Goal: Transaction & Acquisition: Purchase product/service

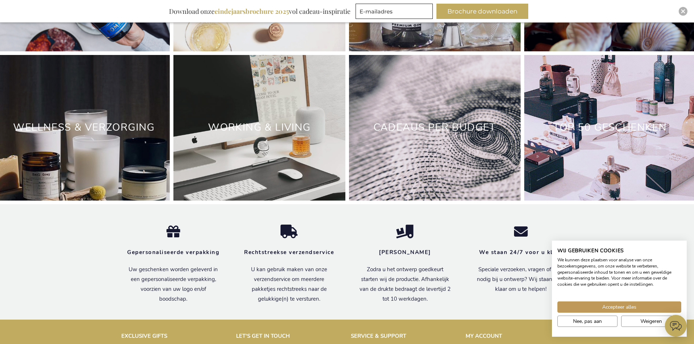
click at [623, 184] on div "TOP 50 GESCHENKEN" at bounding box center [610, 128] width 172 height 146
click at [615, 134] on link "TOP 50 GESCHENKEN" at bounding box center [610, 128] width 114 height 14
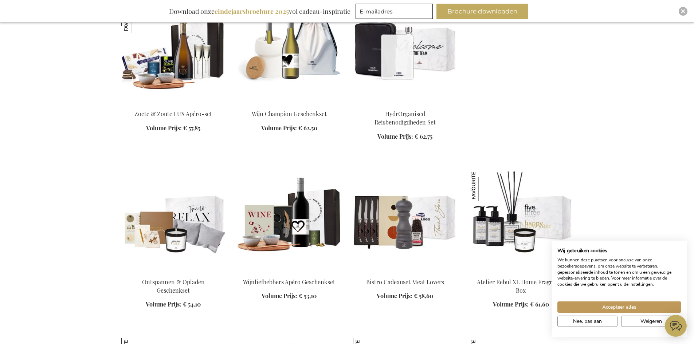
scroll to position [1664, 0]
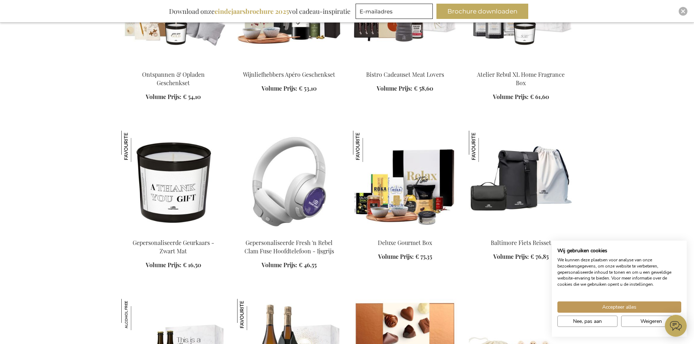
scroll to position [1875, 0]
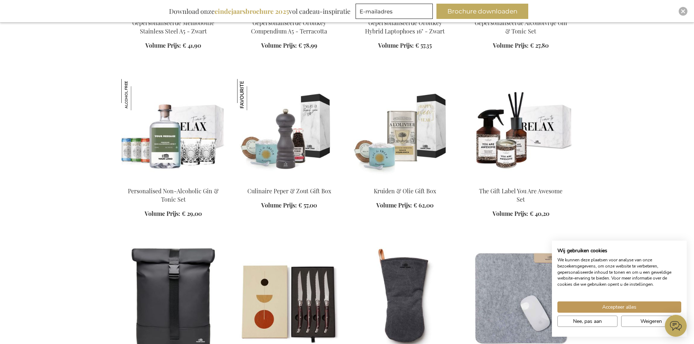
scroll to position [2542, 0]
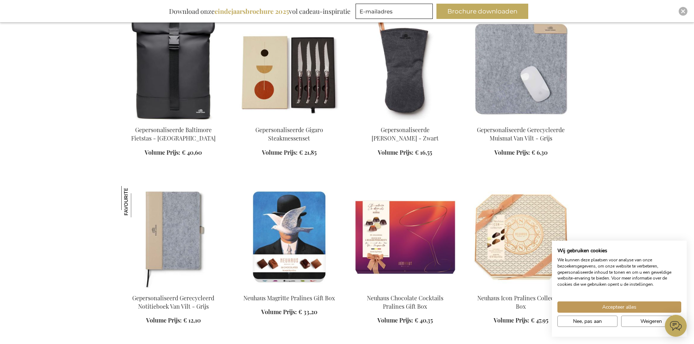
scroll to position [2930, 0]
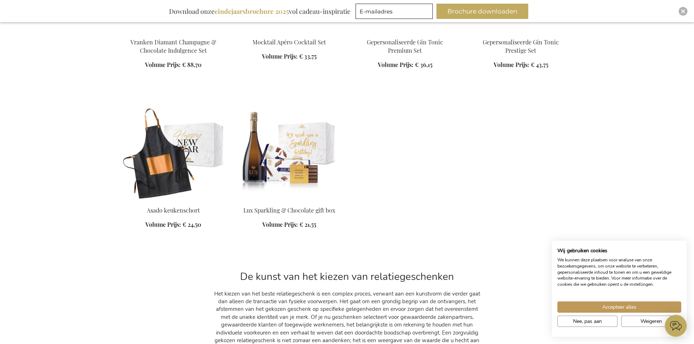
scroll to position [5616, 0]
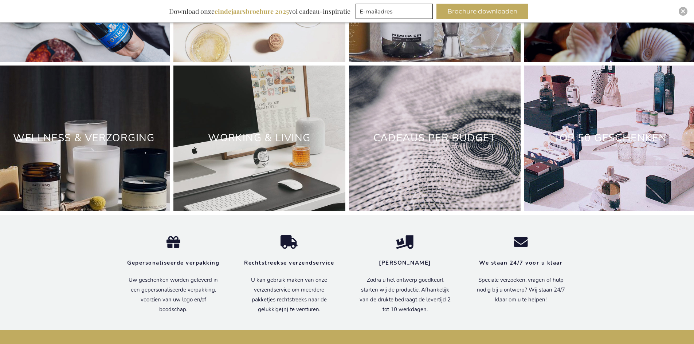
scroll to position [2260, 0]
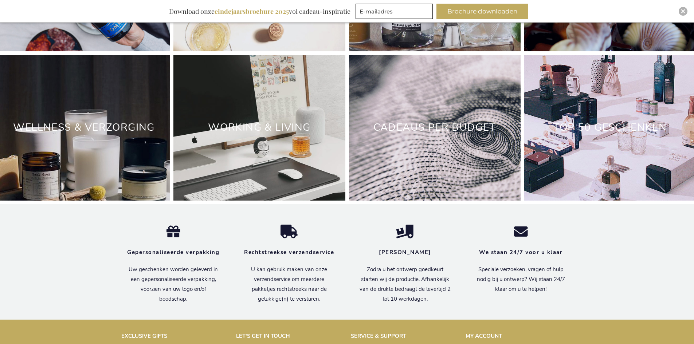
click at [254, 156] on div "Working & Living" at bounding box center [259, 128] width 172 height 146
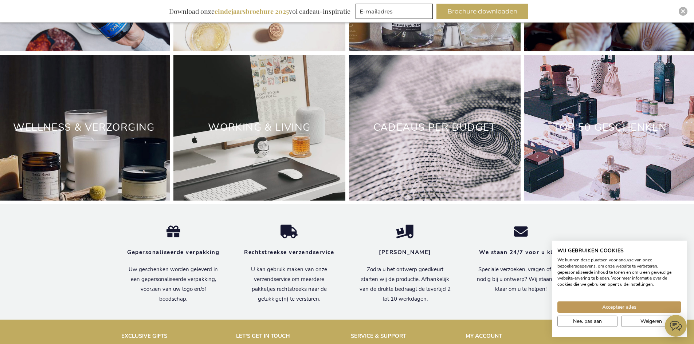
scroll to position [0, 0]
click at [265, 134] on link "Working & Living" at bounding box center [259, 128] width 102 height 14
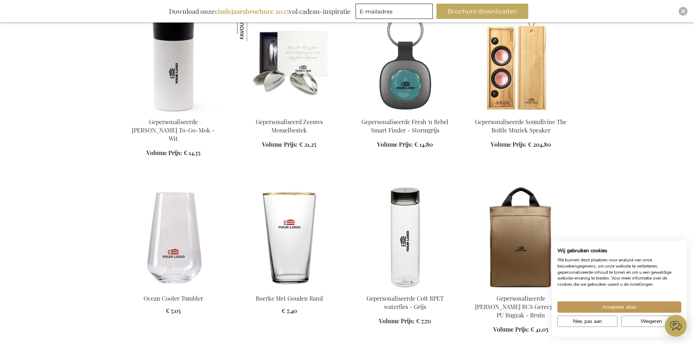
scroll to position [308, 0]
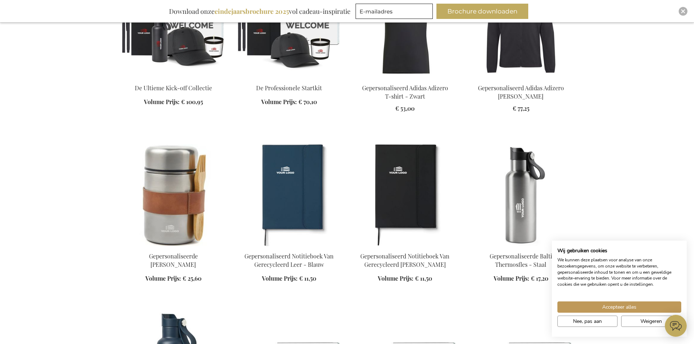
scroll to position [1035, 0]
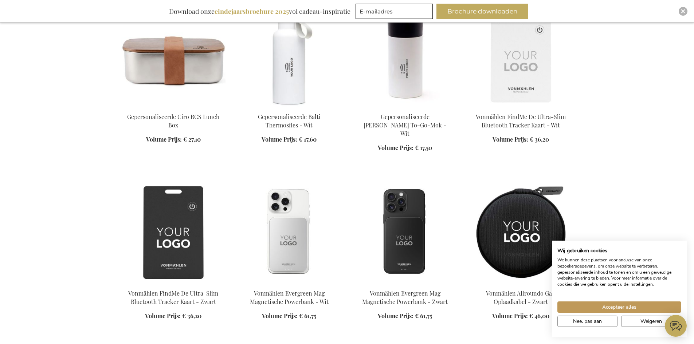
scroll to position [1589, 0]
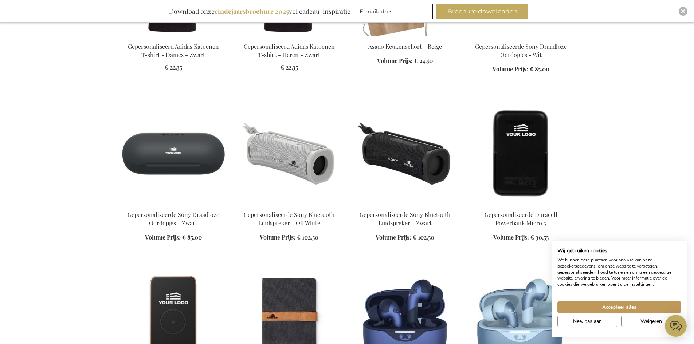
scroll to position [2439, 0]
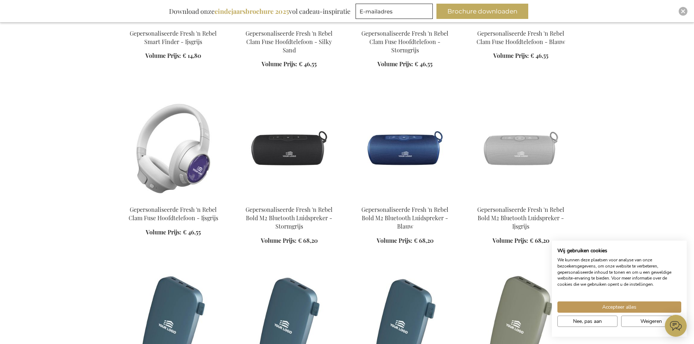
scroll to position [3313, 0]
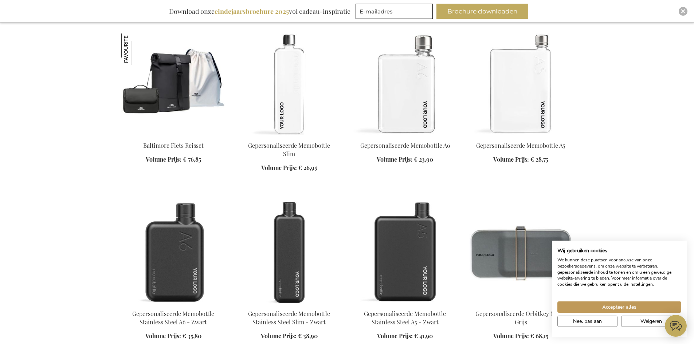
scroll to position [3881, 0]
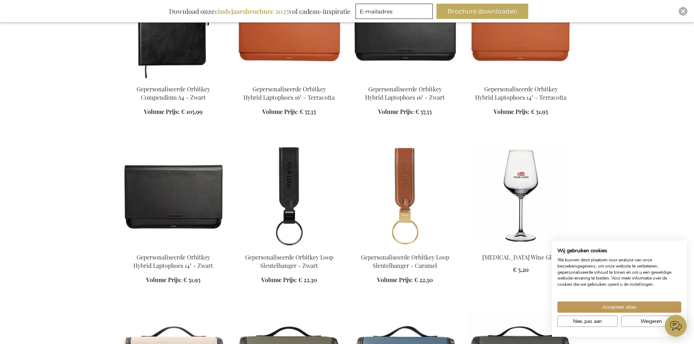
scroll to position [4429, 0]
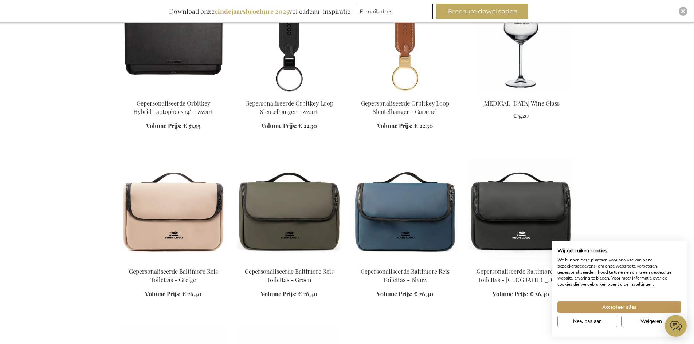
scroll to position [4575, 0]
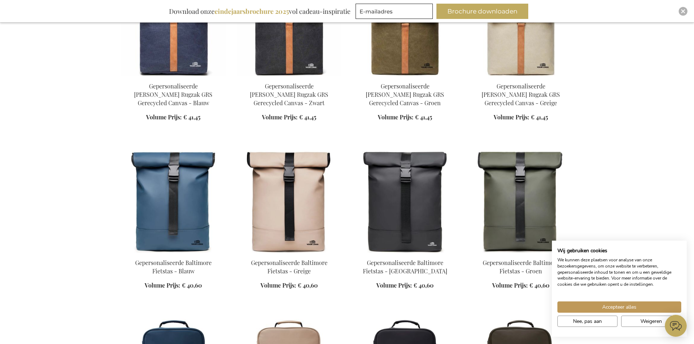
scroll to position [5660, 0]
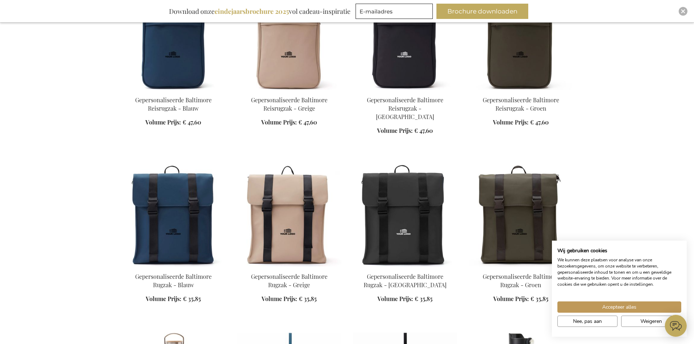
scroll to position [5991, 0]
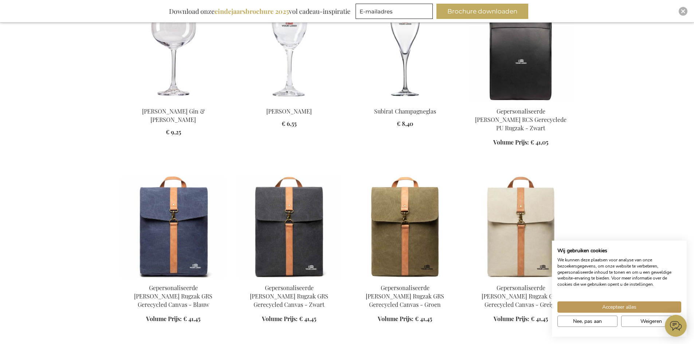
scroll to position [5430, 0]
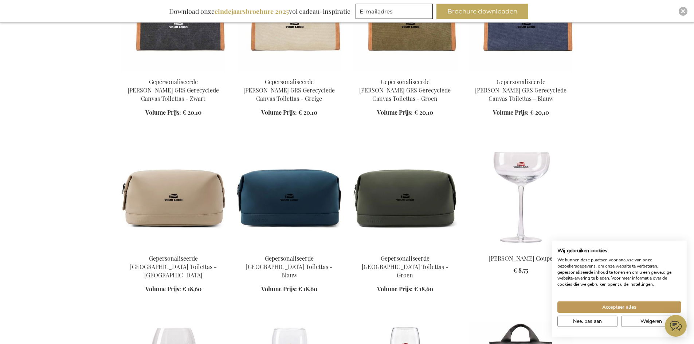
scroll to position [5135, 0]
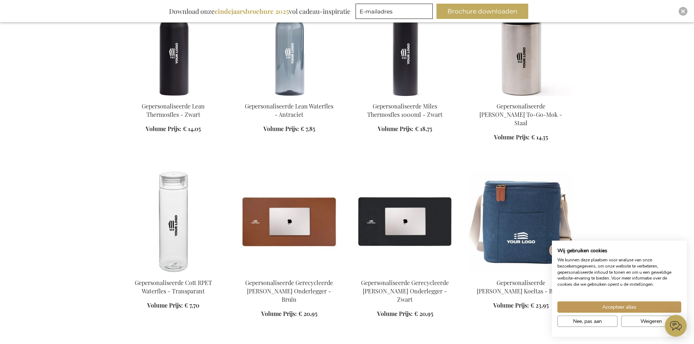
scroll to position [6667, 0]
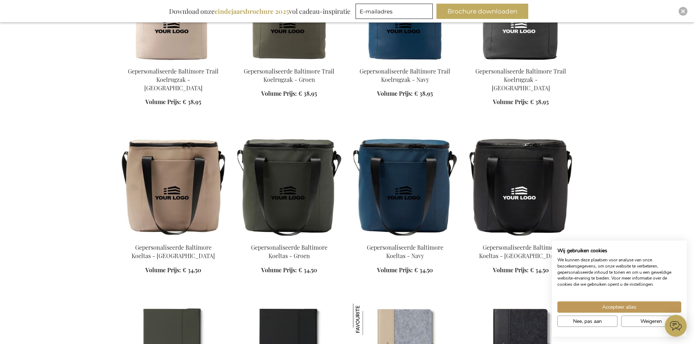
scroll to position [7570, 0]
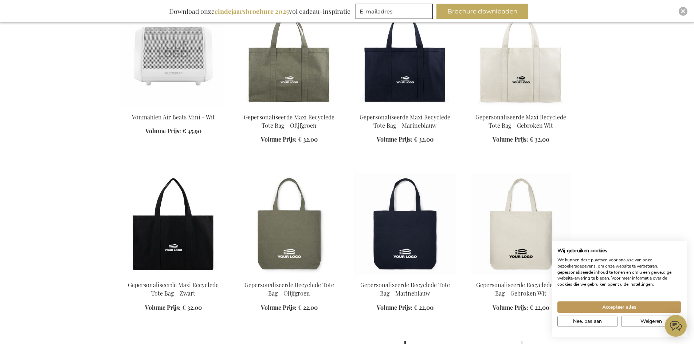
scroll to position [8411, 0]
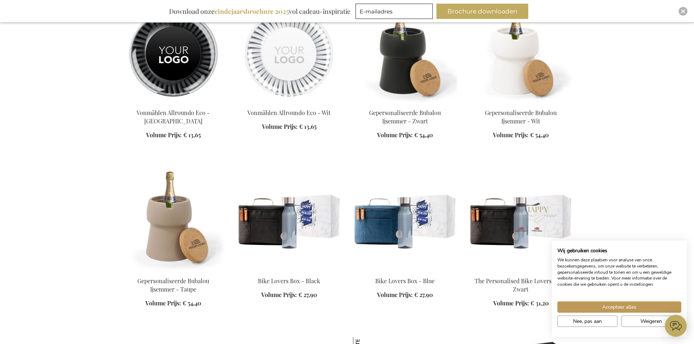
scroll to position [9074, 0]
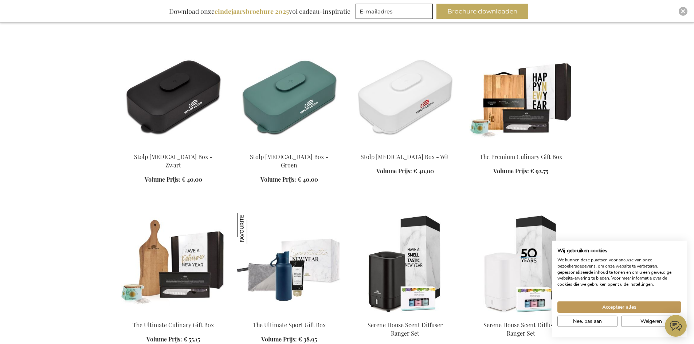
scroll to position [9703, 0]
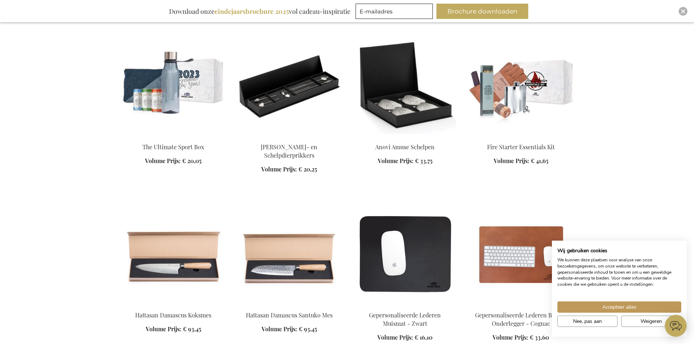
scroll to position [10037, 0]
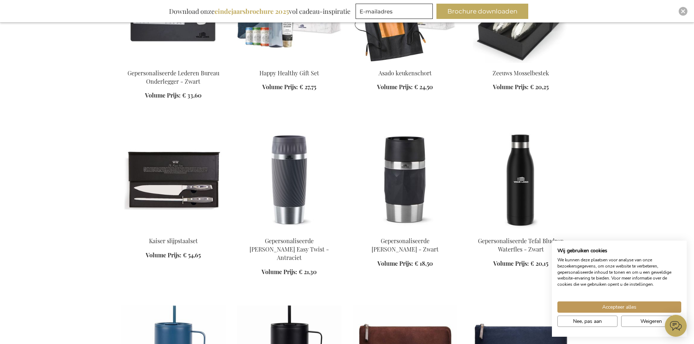
scroll to position [10447, 0]
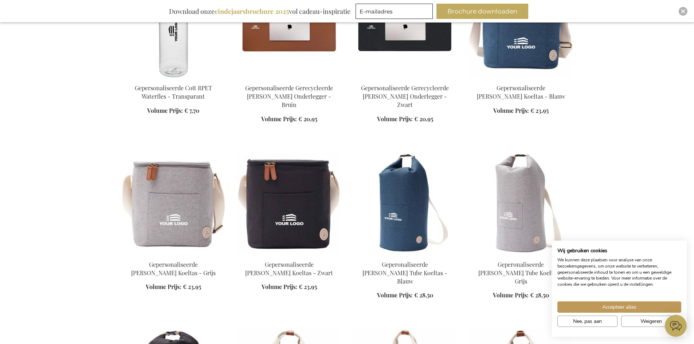
scroll to position [6826, 0]
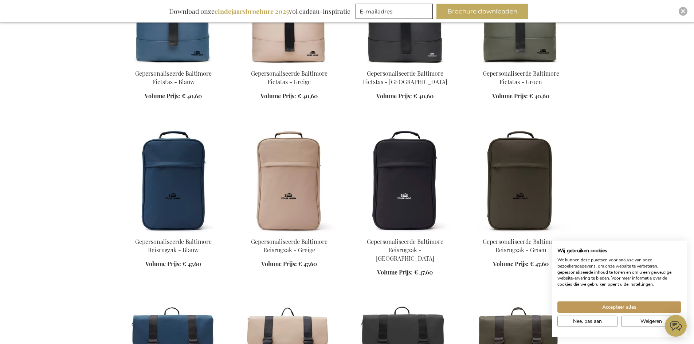
scroll to position [5828, 0]
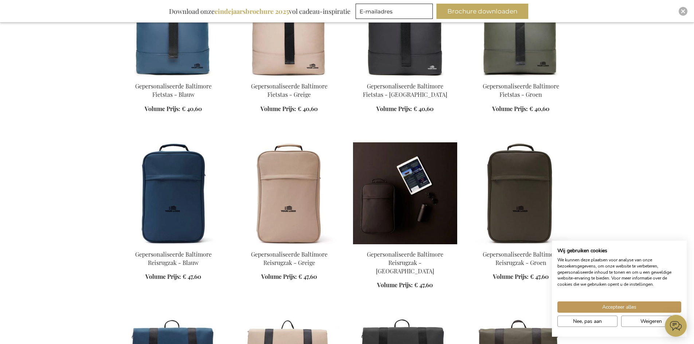
click at [417, 142] on img at bounding box center [405, 193] width 104 height 102
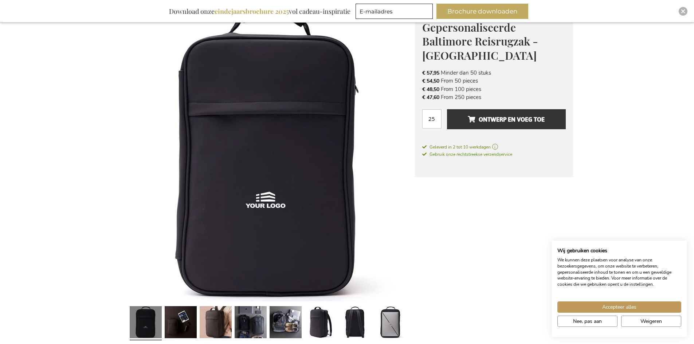
scroll to position [115, 0]
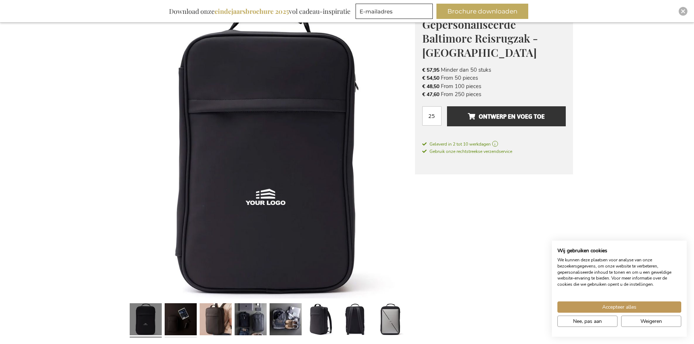
click at [188, 322] on link at bounding box center [181, 321] width 32 height 40
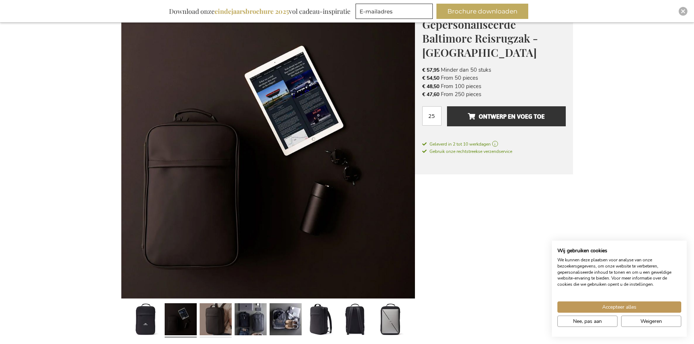
click at [203, 327] on link at bounding box center [216, 321] width 32 height 40
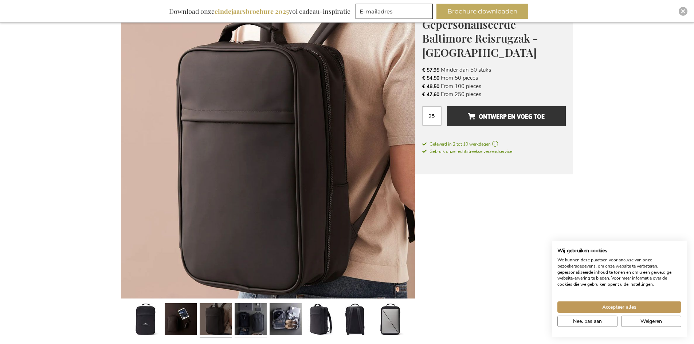
click at [243, 332] on link at bounding box center [251, 321] width 32 height 40
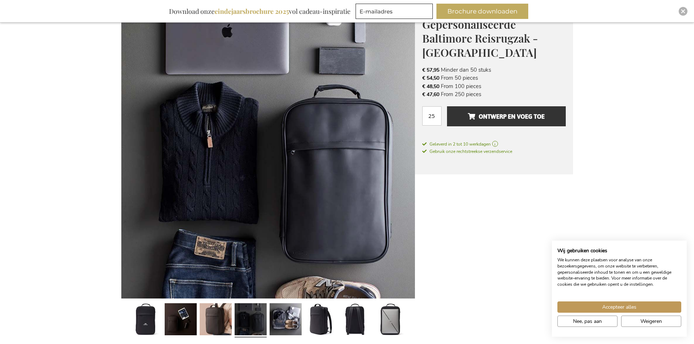
click at [303, 319] on div at bounding box center [320, 321] width 35 height 40
click at [320, 330] on link at bounding box center [321, 321] width 32 height 40
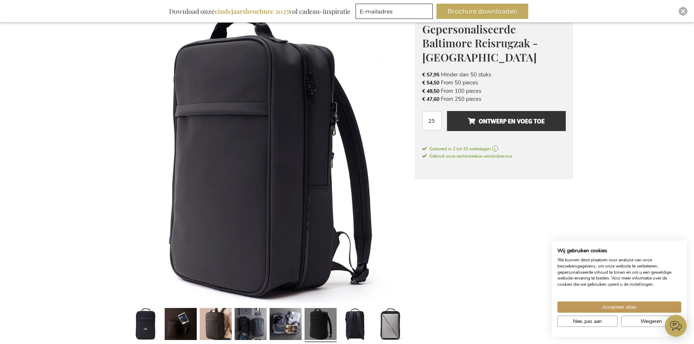
scroll to position [91, 0]
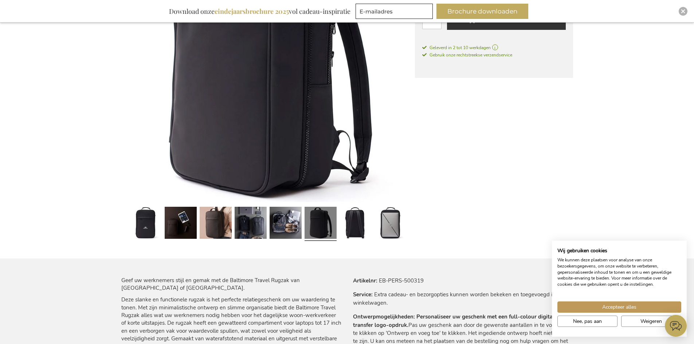
scroll to position [183, 0]
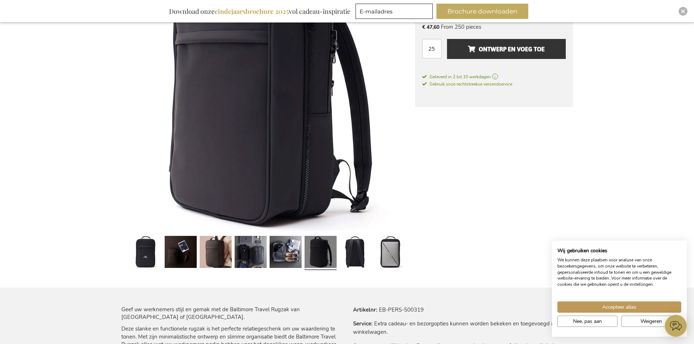
click at [267, 261] on div at bounding box center [250, 253] width 35 height 40
click at [264, 261] on link at bounding box center [251, 253] width 32 height 40
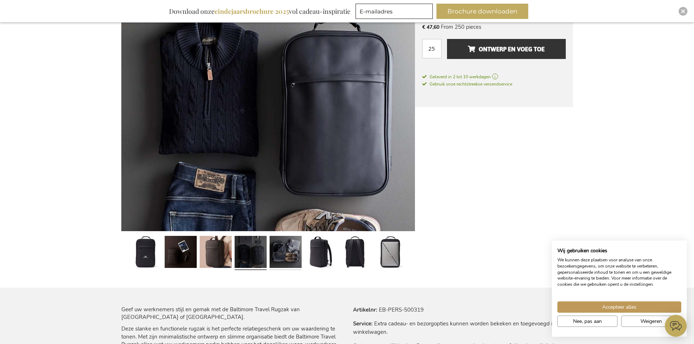
click at [287, 260] on link at bounding box center [286, 253] width 32 height 40
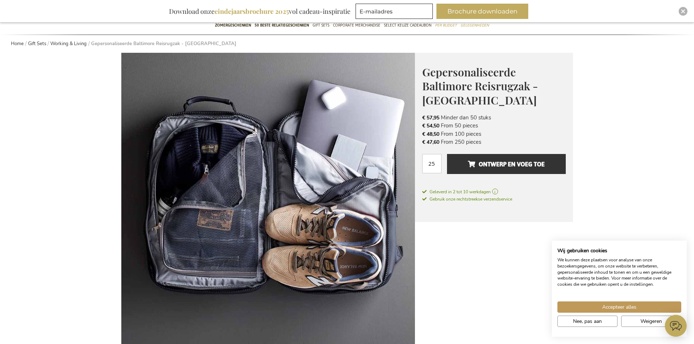
scroll to position [74, 0]
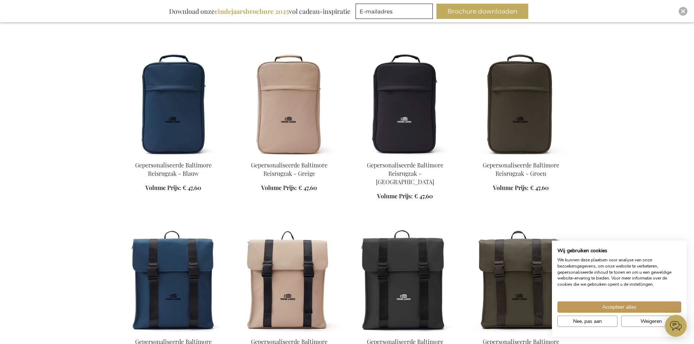
scroll to position [543, 0]
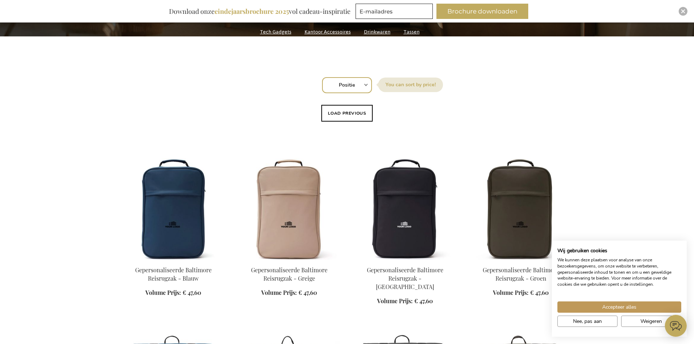
scroll to position [316, 0]
